Goal: Check status

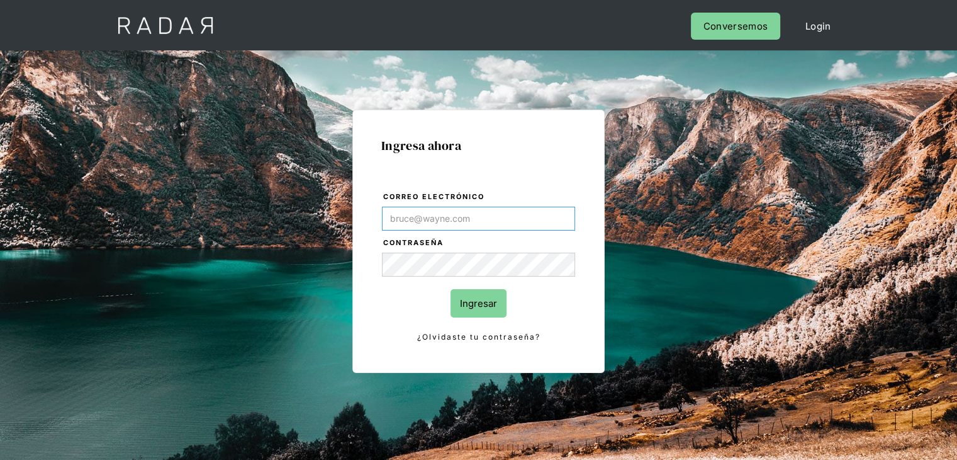
type input "[PERSON_NAME][EMAIL_ADDRESS][PERSON_NAME][DOMAIN_NAME]"
click at [405, 298] on form "Correo electrónico [PERSON_NAME][EMAIL_ADDRESS][PERSON_NAME][DOMAIN_NAME] Contr…" at bounding box center [478, 267] width 195 height 154
click at [458, 305] on input "Ingresar" at bounding box center [479, 303] width 56 height 28
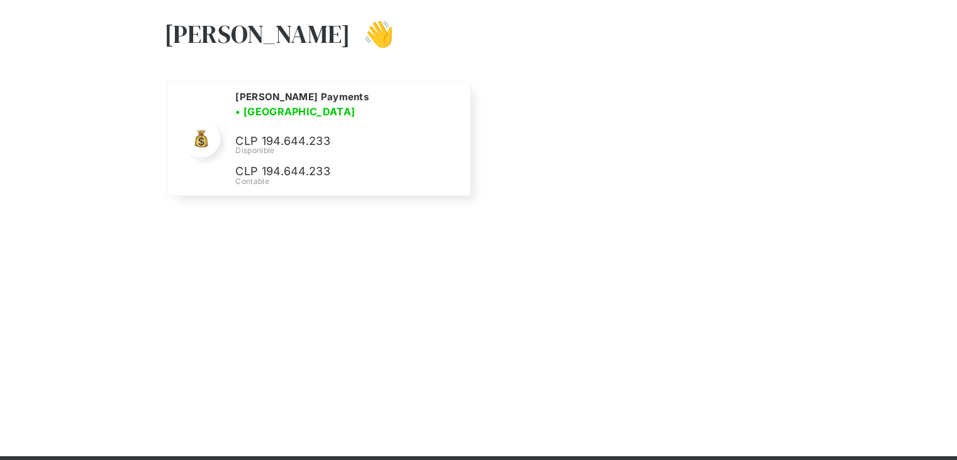
scroll to position [107, 0]
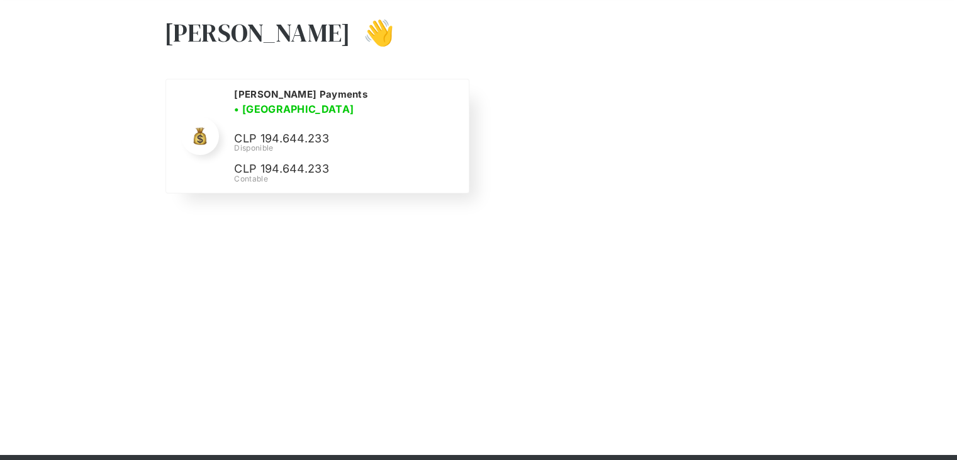
click at [0, 0] on p "CLP 194.644.233" at bounding box center [0, 0] width 0 height 0
copy p "194.644.233"
